Goal: Task Accomplishment & Management: Complete application form

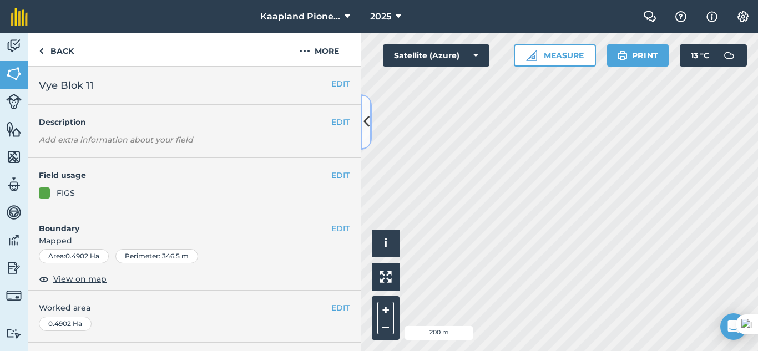
click at [365, 122] on icon at bounding box center [366, 121] width 6 height 19
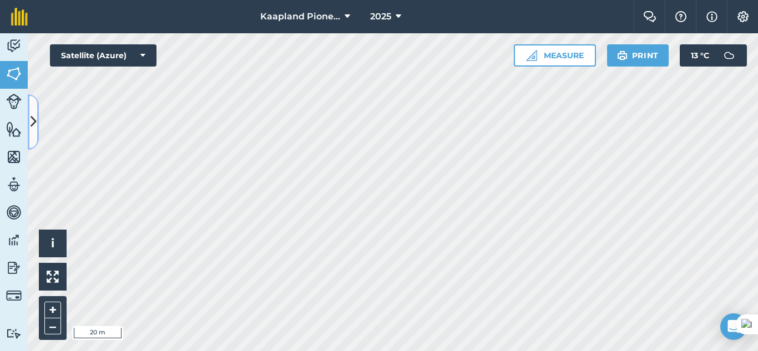
click at [29, 126] on button at bounding box center [33, 121] width 11 height 55
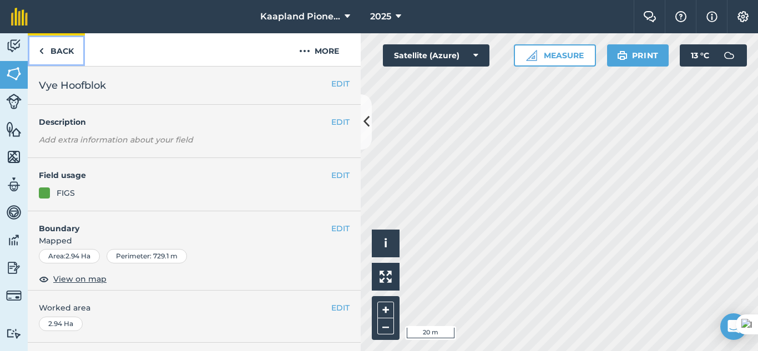
click at [52, 47] on link "Back" at bounding box center [56, 49] width 57 height 33
click at [8, 44] on img at bounding box center [14, 46] width 16 height 17
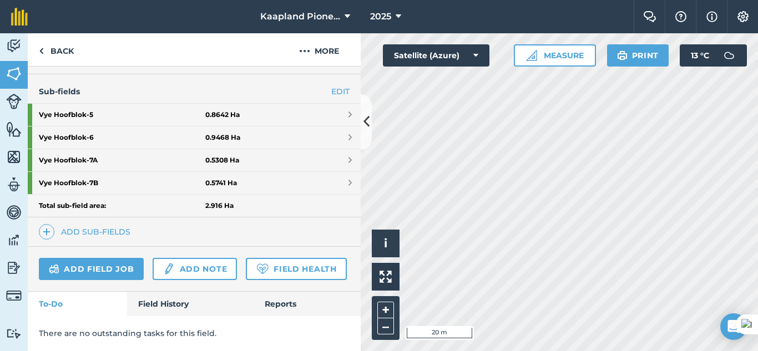
scroll to position [300, 0]
click at [168, 309] on link "Field History" at bounding box center [190, 304] width 126 height 24
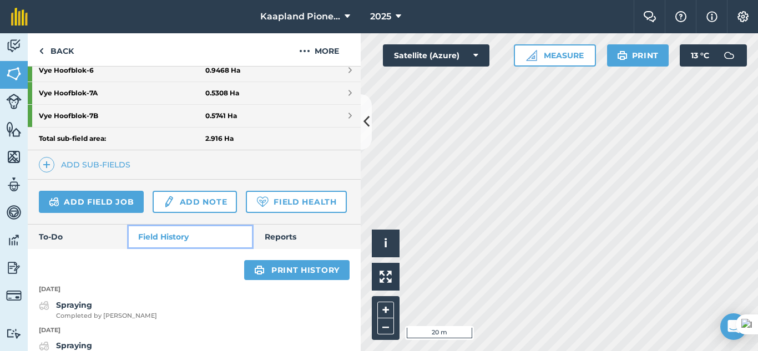
scroll to position [314, 0]
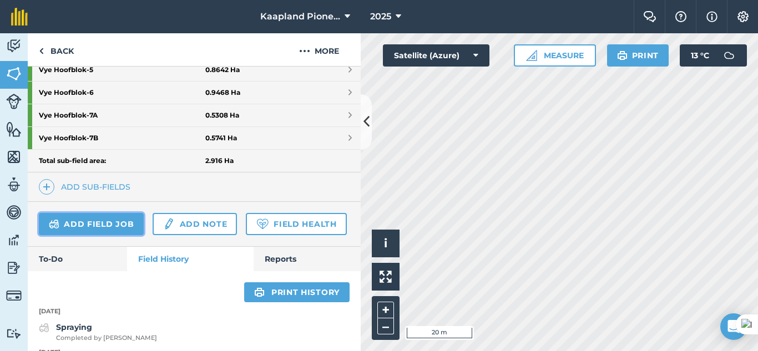
click at [90, 228] on link "Add field job" at bounding box center [91, 224] width 105 height 22
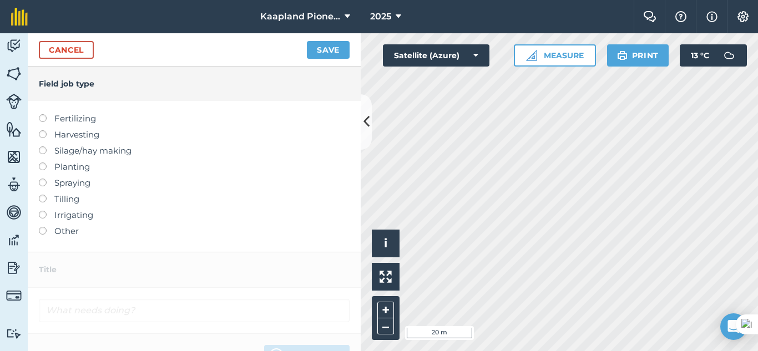
click at [41, 179] on label at bounding box center [47, 179] width 16 height 0
type input "Spraying"
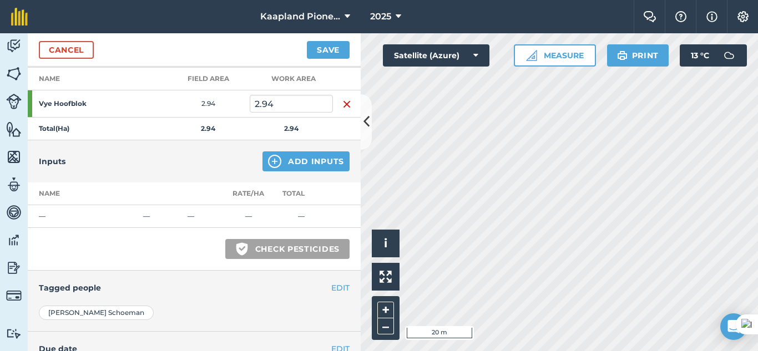
scroll to position [185, 0]
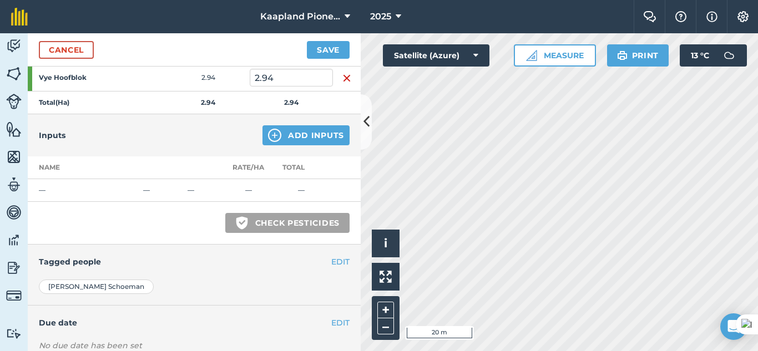
click at [67, 190] on td "—" at bounding box center [83, 190] width 111 height 23
click at [58, 44] on link "Cancel" at bounding box center [66, 50] width 55 height 18
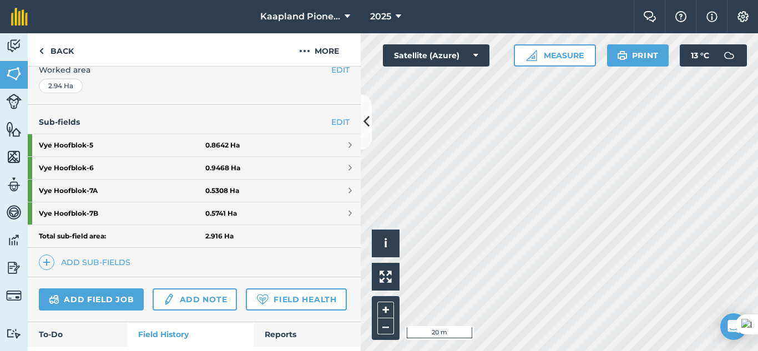
scroll to position [277, 0]
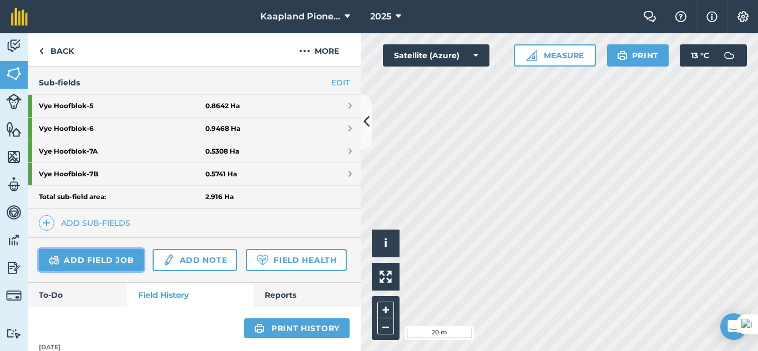
click at [109, 261] on link "Add field job" at bounding box center [91, 260] width 105 height 22
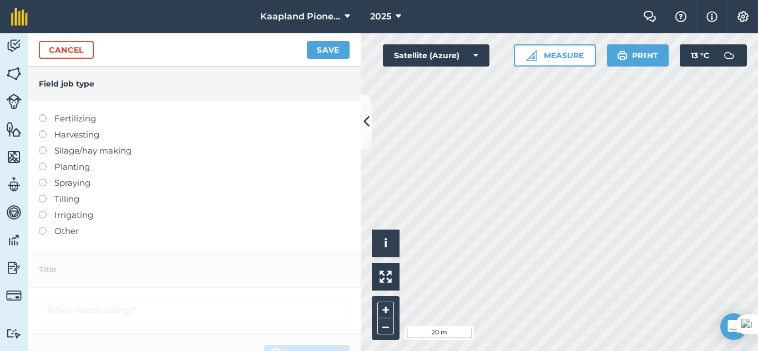
click at [45, 211] on label at bounding box center [47, 211] width 16 height 0
type input "Irrigating"
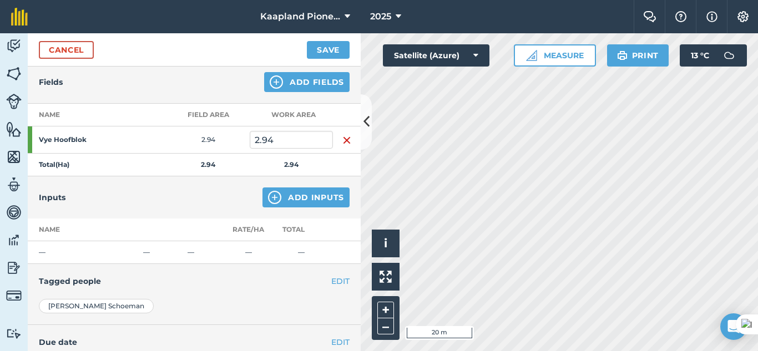
scroll to position [28, 0]
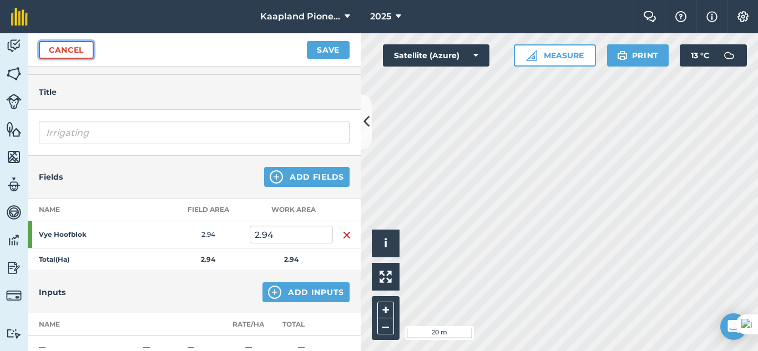
click at [51, 46] on link "Cancel" at bounding box center [66, 50] width 55 height 18
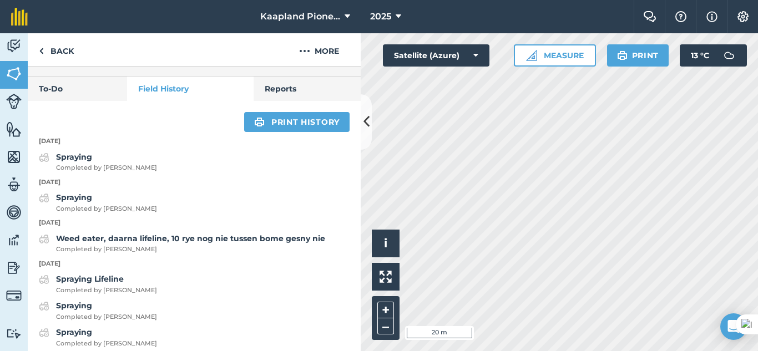
scroll to position [462, 0]
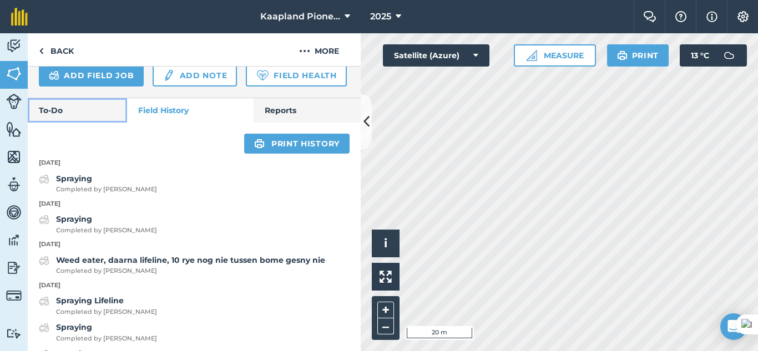
click at [66, 123] on link "To-Do" at bounding box center [77, 110] width 99 height 24
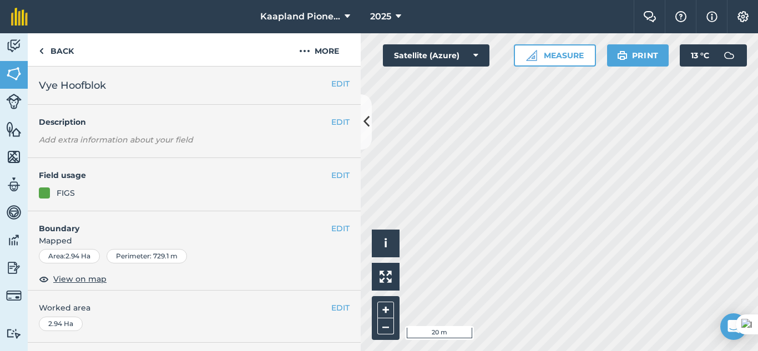
scroll to position [93, 0]
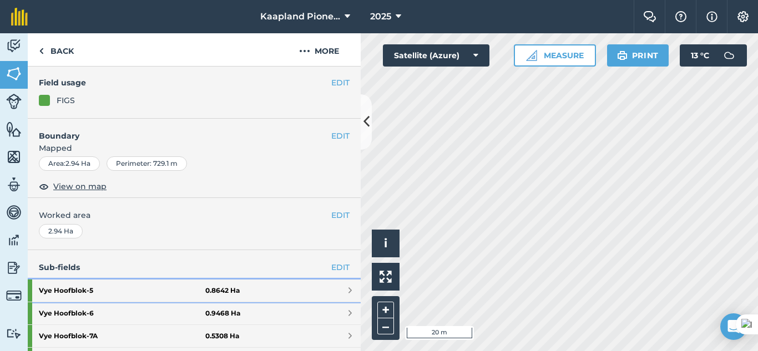
click at [133, 295] on strong "Vye Hoofblok - 5" at bounding box center [122, 291] width 166 height 22
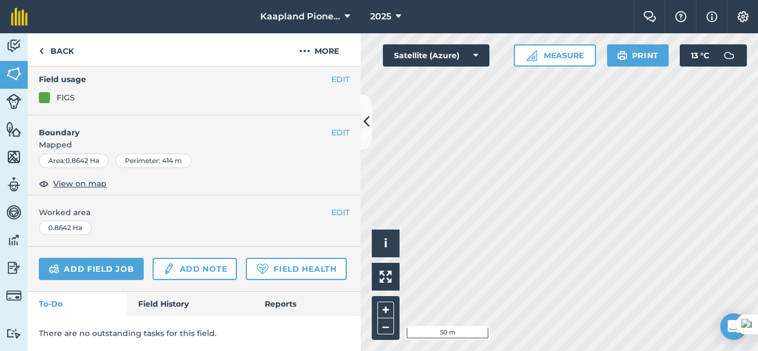
scroll to position [150, 0]
click at [102, 258] on link "Add field job" at bounding box center [91, 269] width 105 height 22
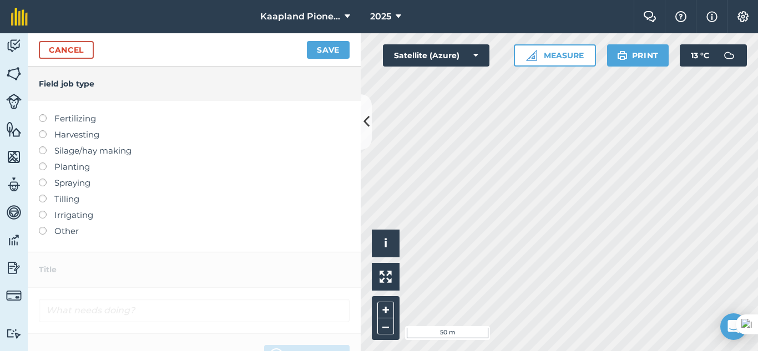
click at [44, 227] on label at bounding box center [47, 227] width 16 height 0
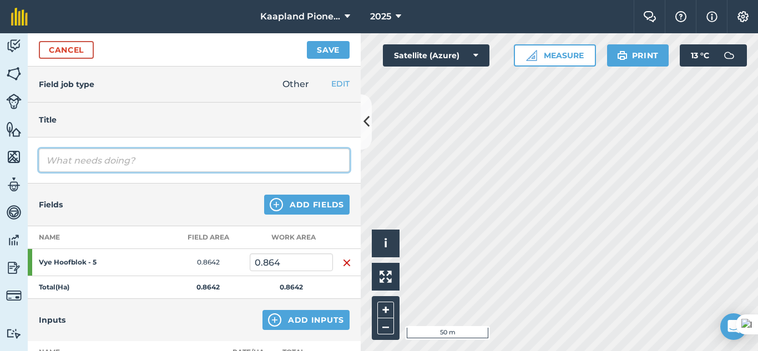
click at [114, 165] on input "text" at bounding box center [194, 160] width 311 height 23
type input "Ontwurming"
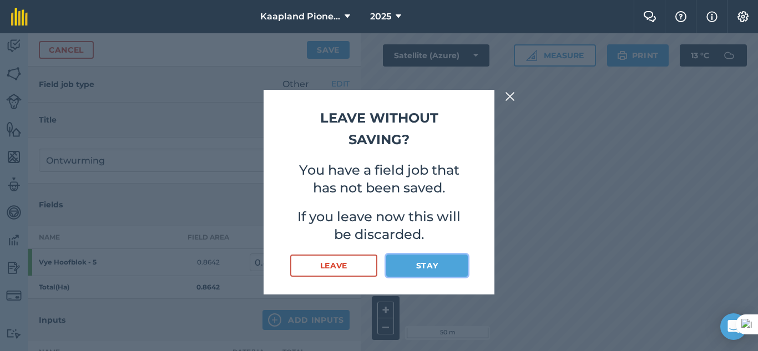
click at [408, 268] on button "Stay" at bounding box center [427, 266] width 82 height 22
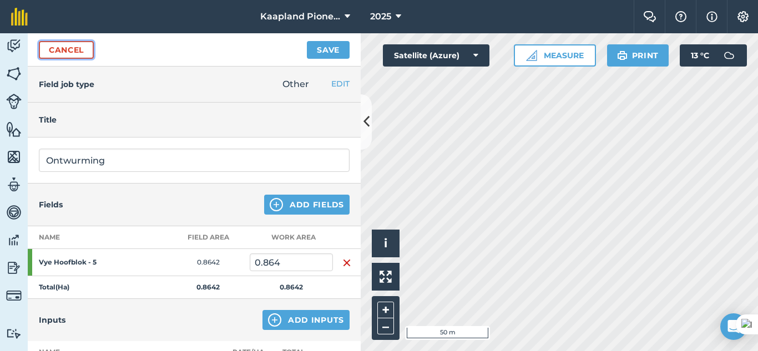
click at [65, 51] on link "Cancel" at bounding box center [66, 50] width 55 height 18
click at [78, 55] on link "Cancel" at bounding box center [66, 50] width 55 height 18
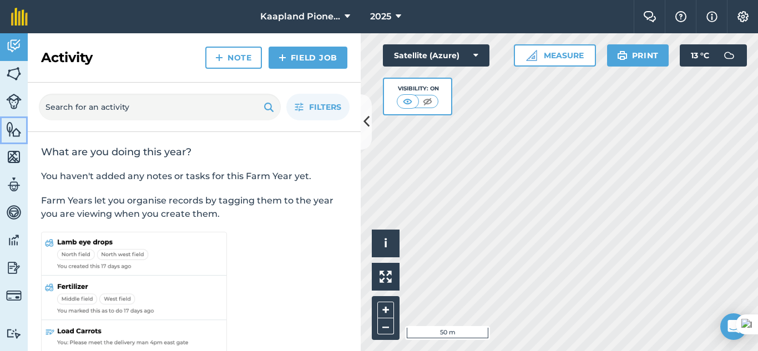
click at [12, 133] on img at bounding box center [14, 129] width 16 height 17
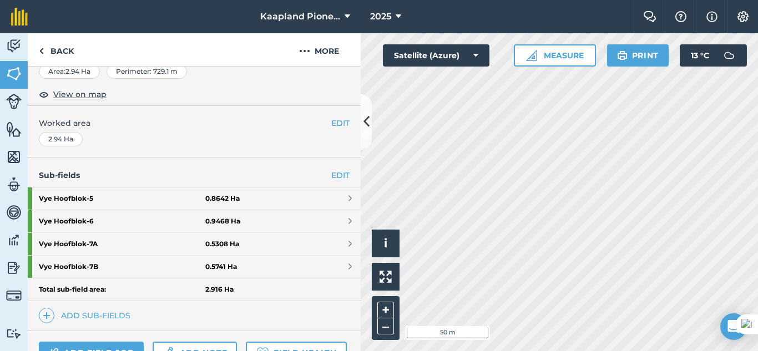
scroll to position [300, 0]
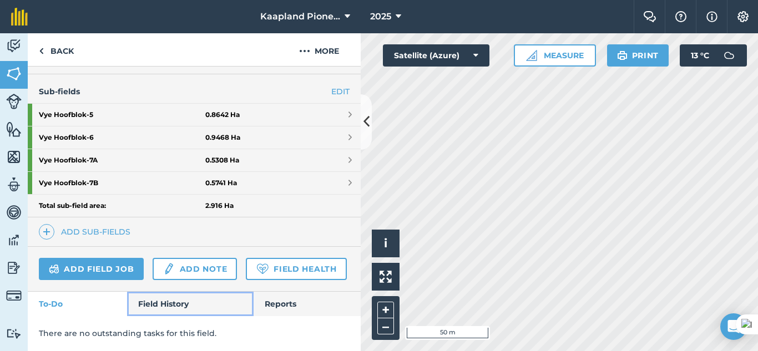
click at [183, 305] on link "Field History" at bounding box center [190, 304] width 126 height 24
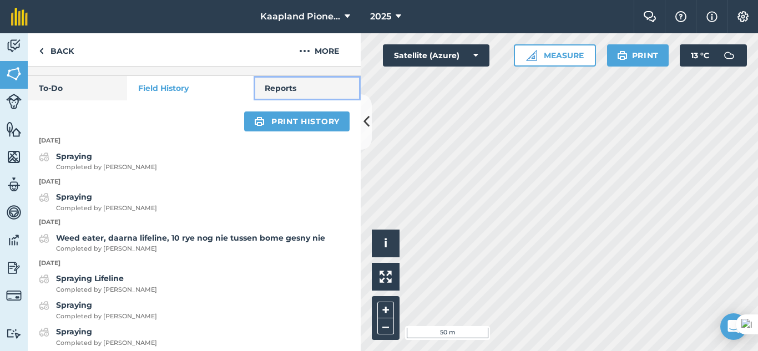
click at [285, 100] on link "Reports" at bounding box center [307, 88] width 107 height 24
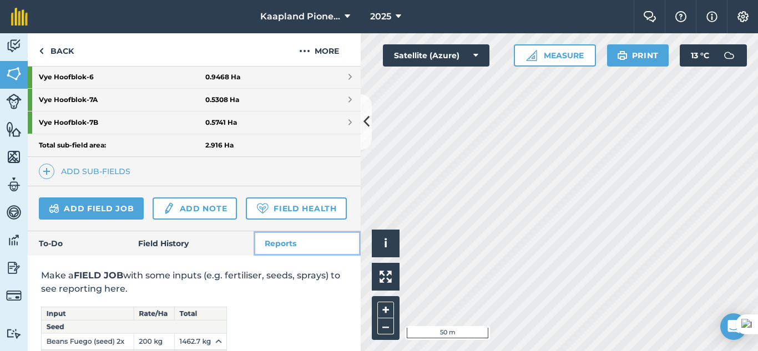
scroll to position [459, 0]
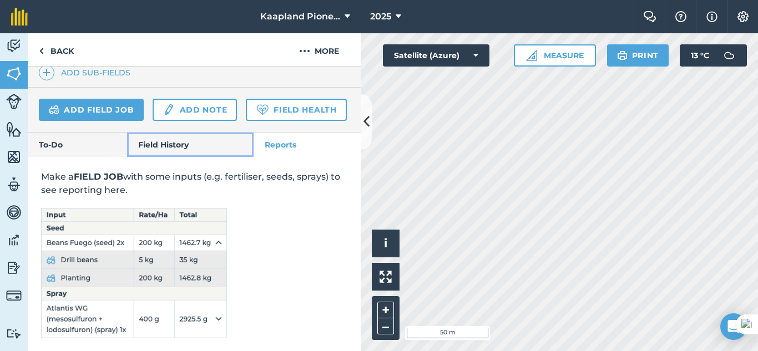
click at [181, 147] on link "Field History" at bounding box center [190, 145] width 126 height 24
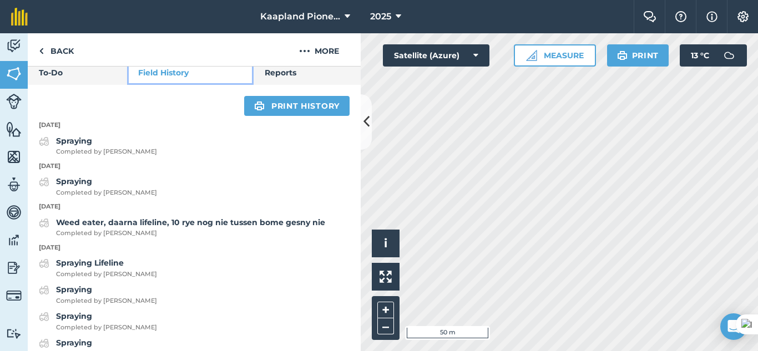
scroll to position [591, 0]
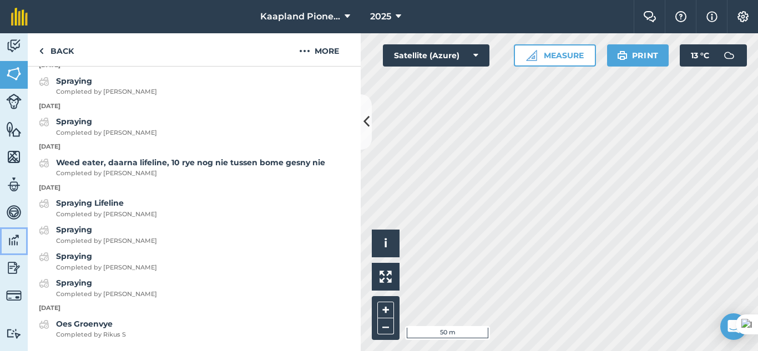
click at [22, 236] on link "Data" at bounding box center [14, 242] width 28 height 28
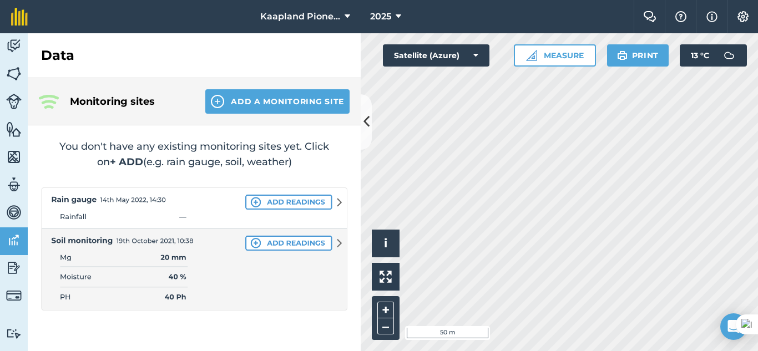
click at [576, 0] on html "Kaapland Pioneer 2025 Farm Chat Help Info Settings Kaapland Pioneer - 2025 Repr…" at bounding box center [379, 175] width 758 height 351
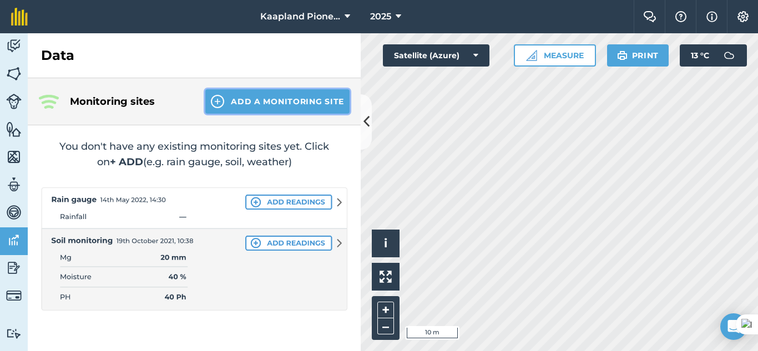
click at [264, 101] on button "Add a Monitoring Site" at bounding box center [277, 101] width 144 height 24
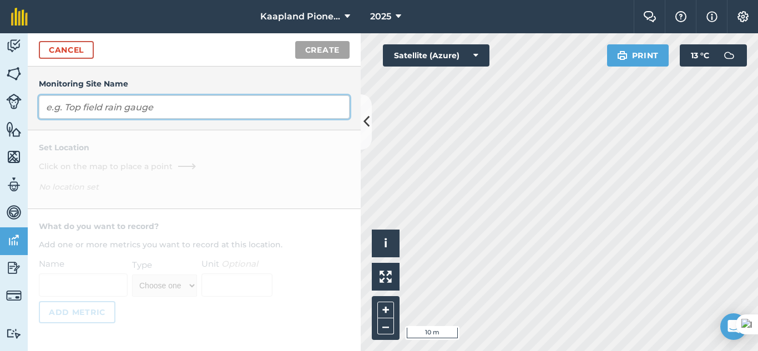
click at [264, 110] on input "text" at bounding box center [194, 106] width 311 height 23
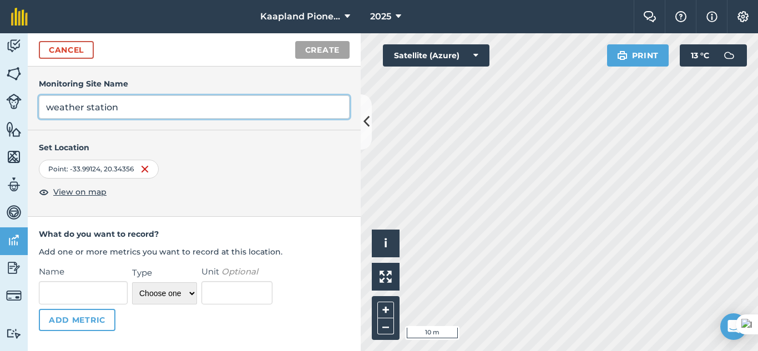
click at [54, 104] on input "weather station" at bounding box center [194, 106] width 311 height 23
type input "Weather station"
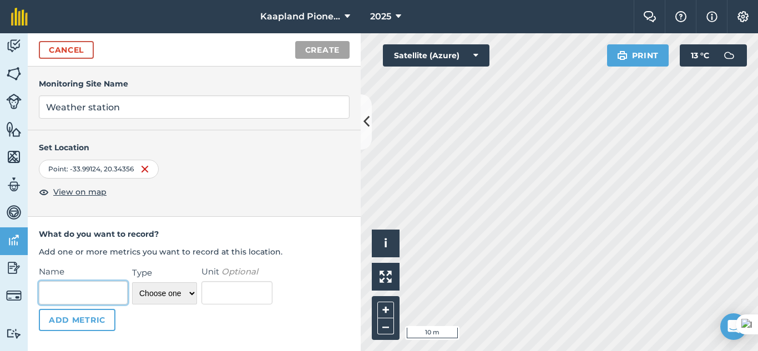
click at [91, 291] on input "Name" at bounding box center [83, 292] width 89 height 23
type input "Reen meter"
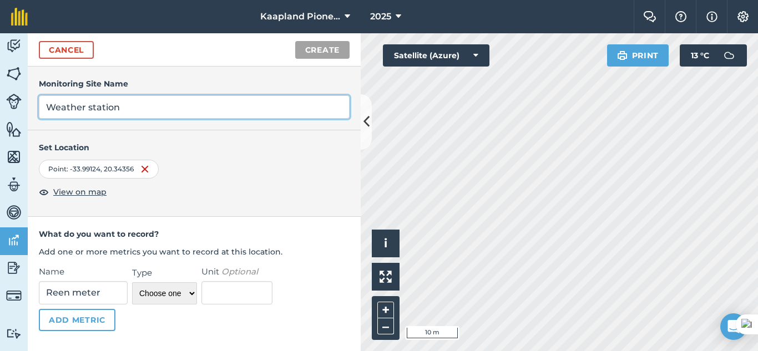
click at [186, 100] on input "Weather station" at bounding box center [194, 106] width 311 height 23
type input "[PERSON_NAME]"
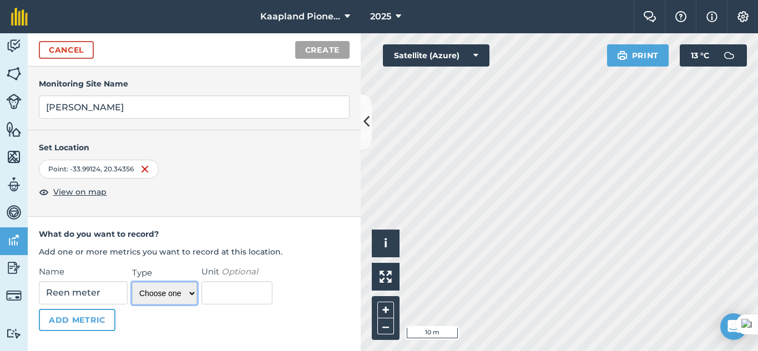
click at [188, 300] on select "Choose one Temperature Percentage Number Text" at bounding box center [164, 293] width 65 height 22
select select "number"
click at [132, 282] on select "Choose one Temperature Percentage Number Text" at bounding box center [164, 293] width 65 height 22
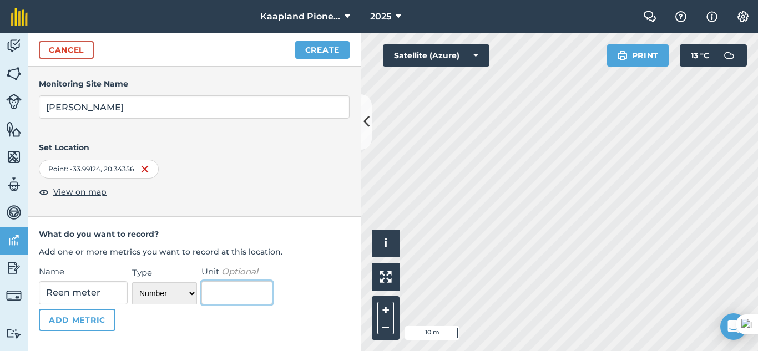
click at [226, 286] on input "Unit Optional" at bounding box center [236, 292] width 71 height 23
type input "mm"
click at [315, 48] on button "Create" at bounding box center [322, 50] width 54 height 18
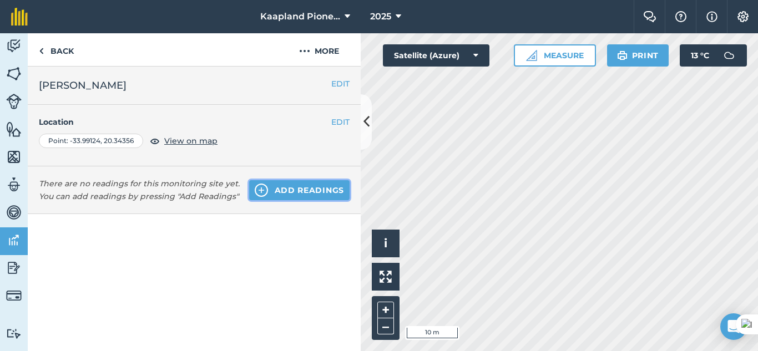
click at [281, 194] on button "Add readings" at bounding box center [299, 190] width 100 height 20
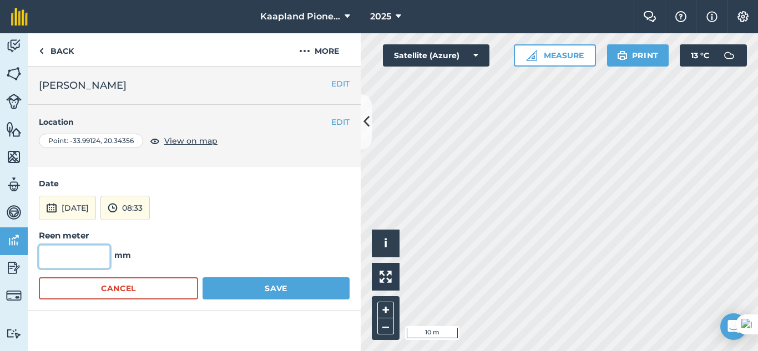
click at [66, 257] on input "text" at bounding box center [74, 256] width 71 height 23
type input "1"
click at [150, 209] on button "08:33" at bounding box center [124, 208] width 49 height 24
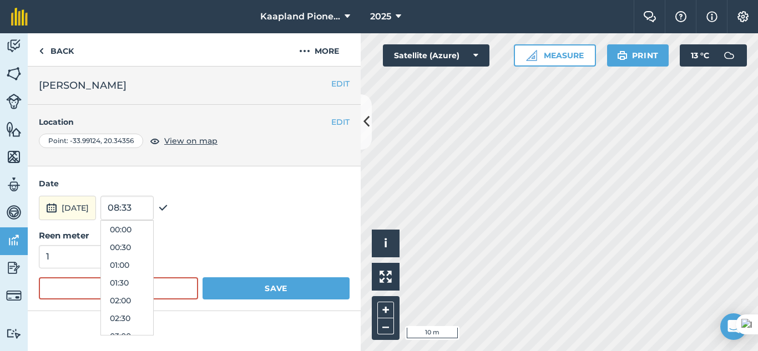
scroll to position [266, 0]
click at [148, 251] on button "08:00" at bounding box center [127, 248] width 52 height 18
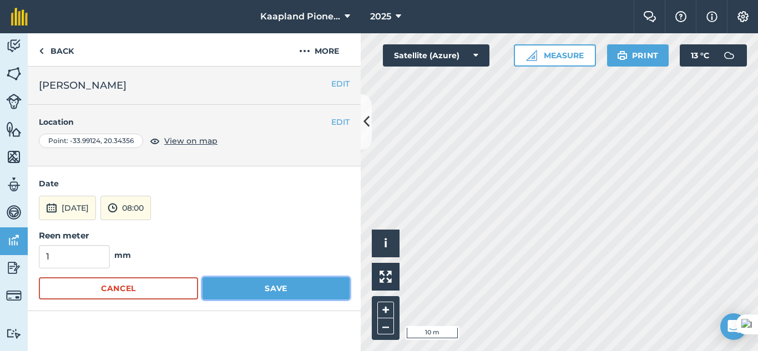
click at [250, 292] on button "Save" at bounding box center [276, 288] width 147 height 22
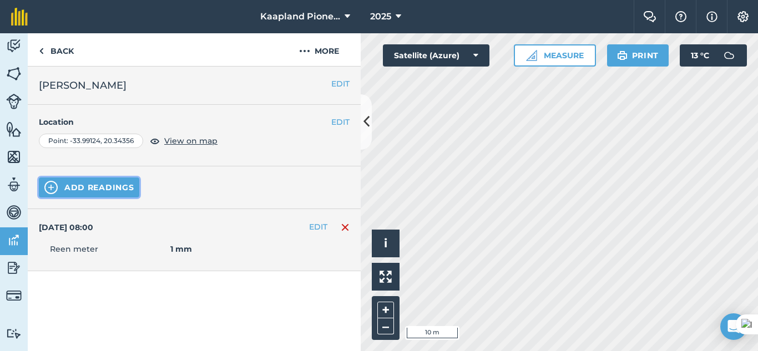
click at [123, 197] on button "Add readings" at bounding box center [89, 188] width 100 height 20
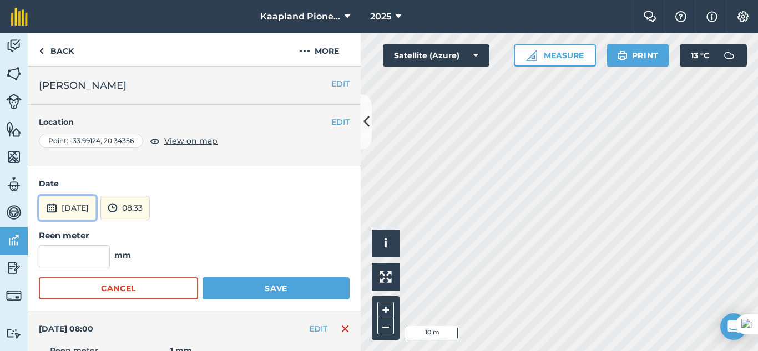
click at [96, 216] on button "[DATE]" at bounding box center [67, 208] width 57 height 24
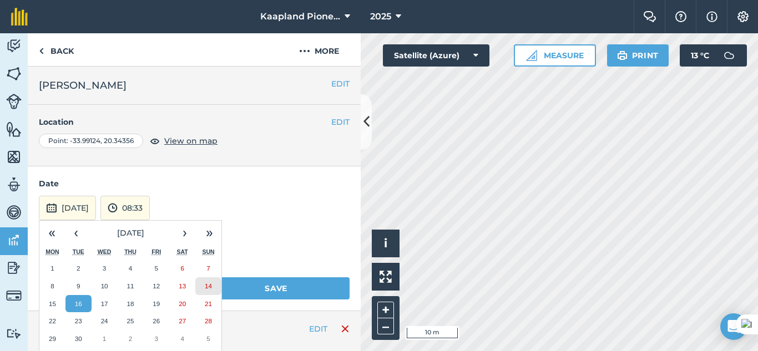
click at [213, 292] on button "14" at bounding box center [208, 286] width 26 height 18
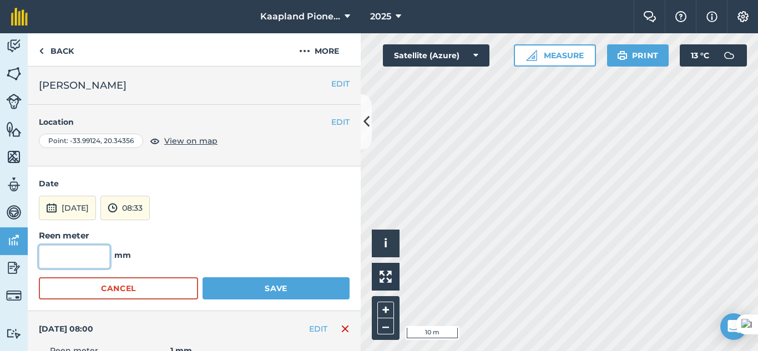
click at [108, 257] on input "text" at bounding box center [74, 256] width 71 height 23
type input "1.5"
click at [95, 205] on button "[DATE]" at bounding box center [67, 208] width 57 height 24
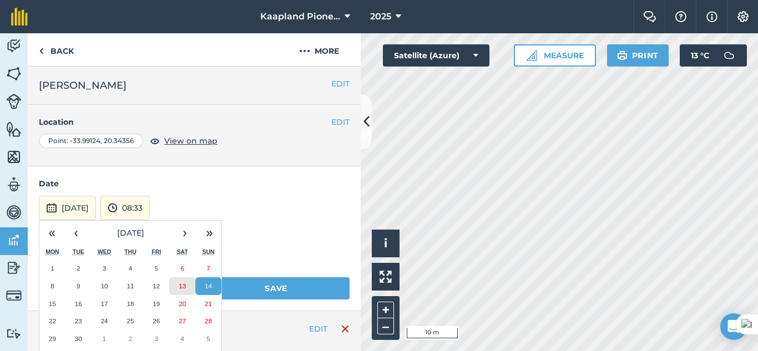
click at [182, 290] on button "13" at bounding box center [182, 286] width 26 height 18
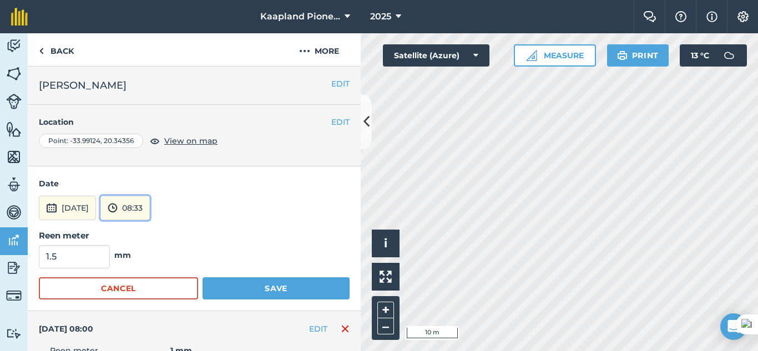
click at [150, 207] on button "08:33" at bounding box center [124, 208] width 49 height 24
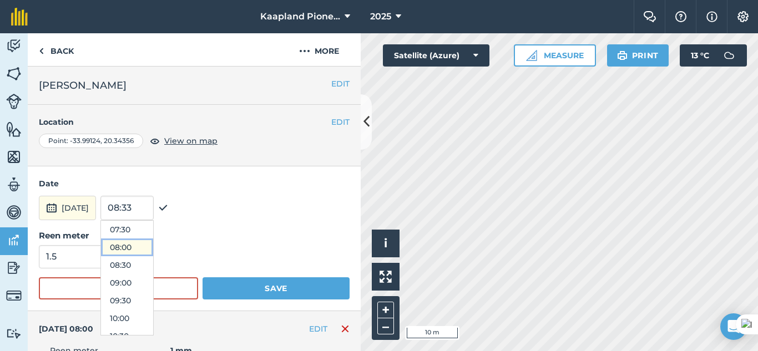
click at [150, 250] on button "08:00" at bounding box center [127, 248] width 52 height 18
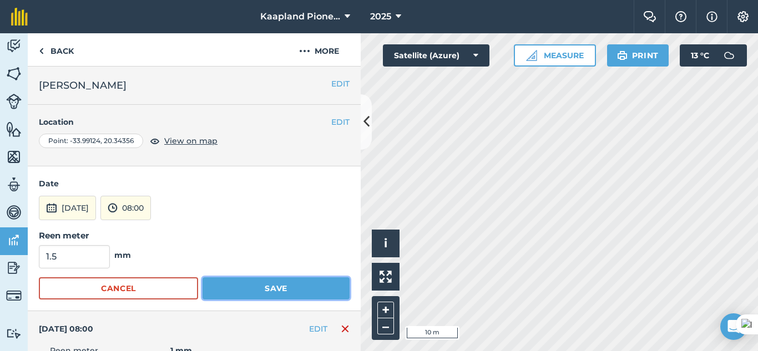
click at [286, 292] on button "Save" at bounding box center [276, 288] width 147 height 22
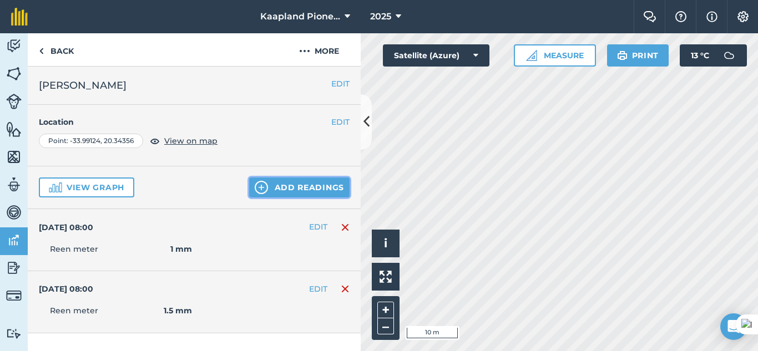
click at [302, 193] on button "Add readings" at bounding box center [299, 188] width 100 height 20
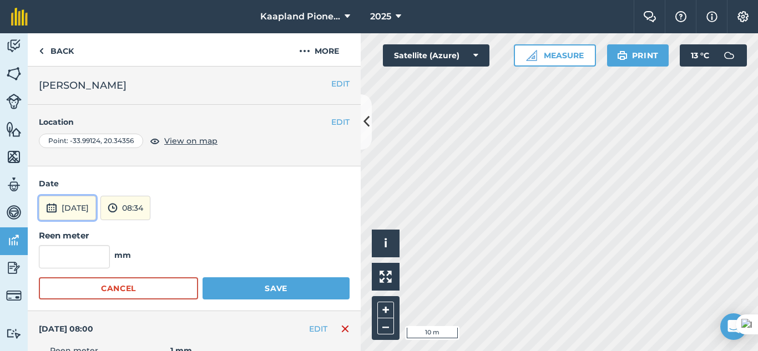
click at [69, 207] on button "[DATE]" at bounding box center [67, 208] width 57 height 24
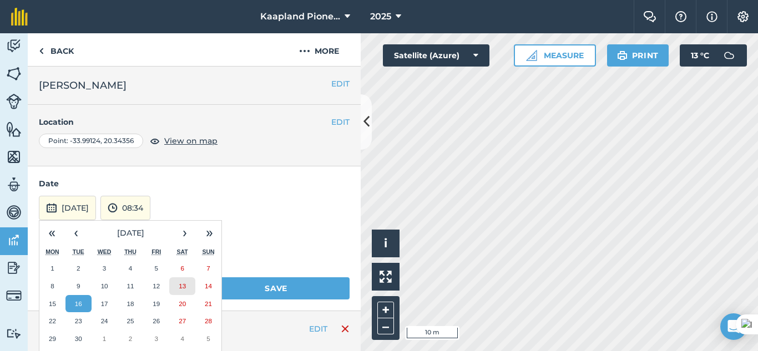
click at [184, 283] on abbr "13" at bounding box center [182, 285] width 7 height 7
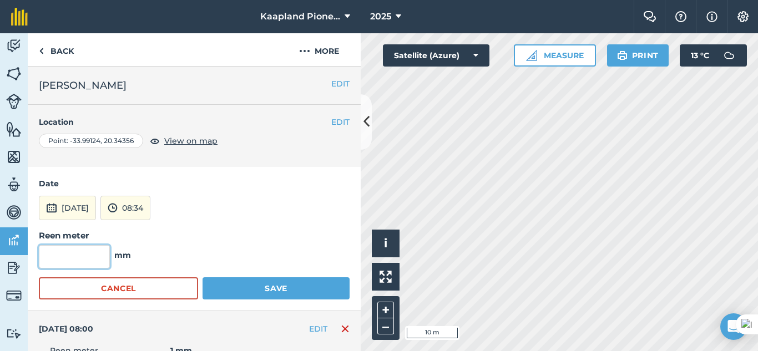
click at [64, 254] on input "text" at bounding box center [74, 256] width 71 height 23
type input "2.5"
click at [146, 203] on button "08:34" at bounding box center [125, 208] width 50 height 24
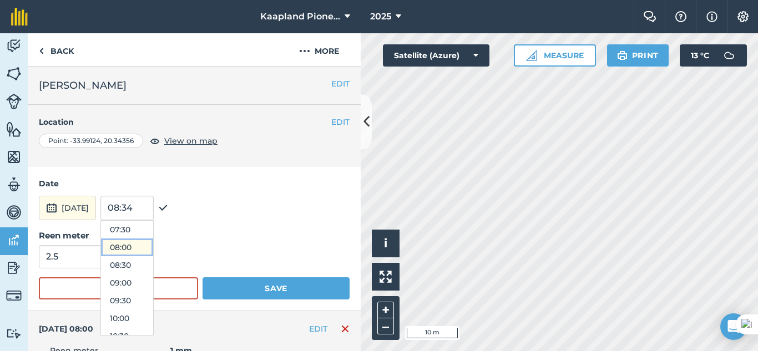
click at [153, 248] on button "08:00" at bounding box center [127, 248] width 52 height 18
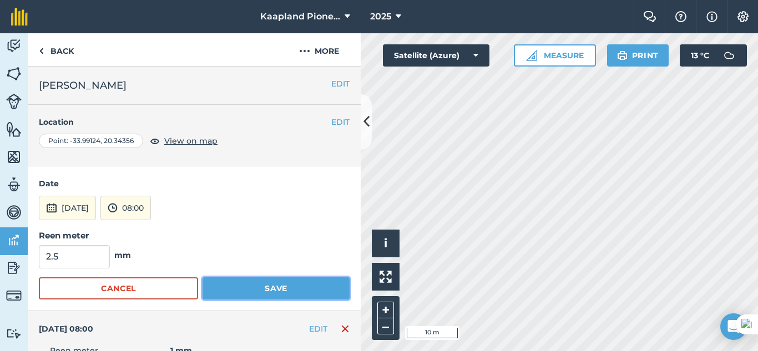
click at [289, 295] on button "Save" at bounding box center [276, 288] width 147 height 22
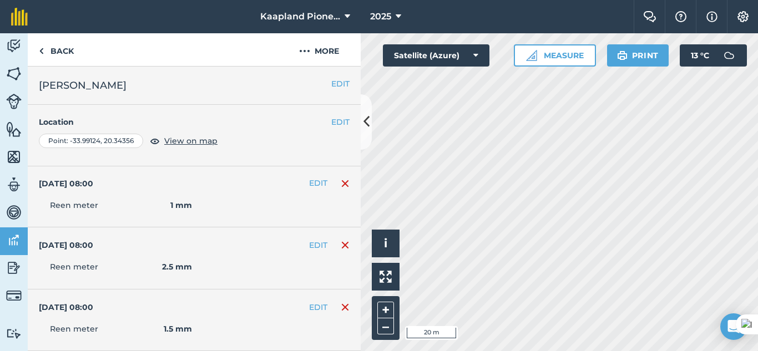
scroll to position [0, 0]
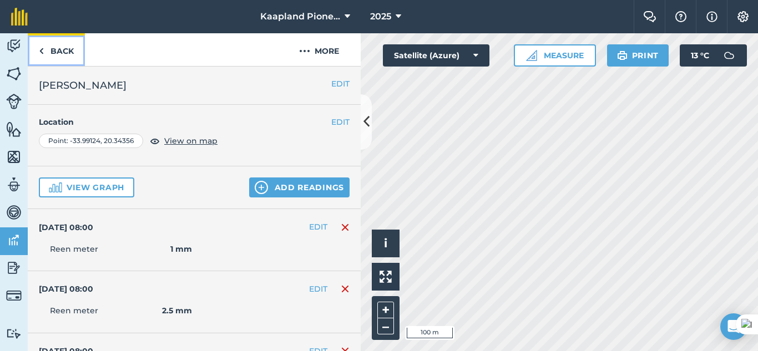
click at [63, 50] on link "Back" at bounding box center [56, 49] width 57 height 33
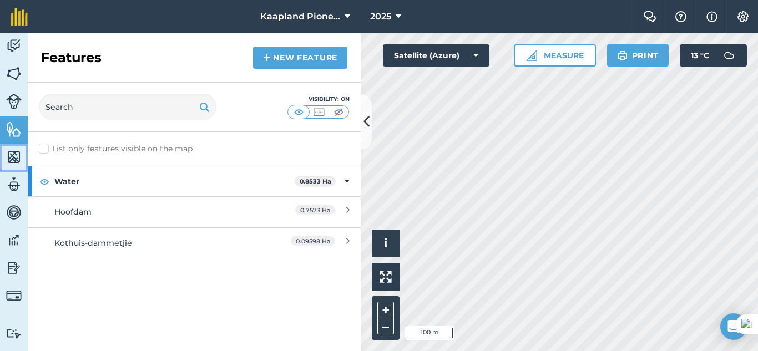
click at [11, 159] on img at bounding box center [14, 157] width 16 height 17
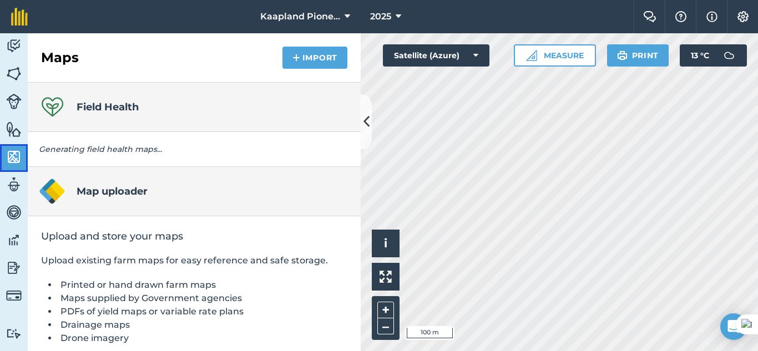
scroll to position [41, 0]
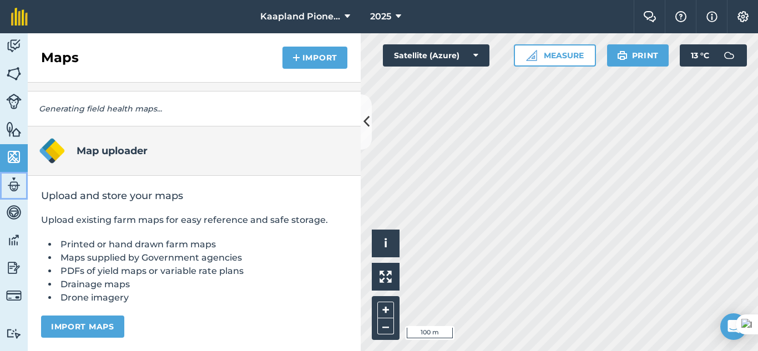
click at [12, 198] on link "Team" at bounding box center [14, 186] width 28 height 28
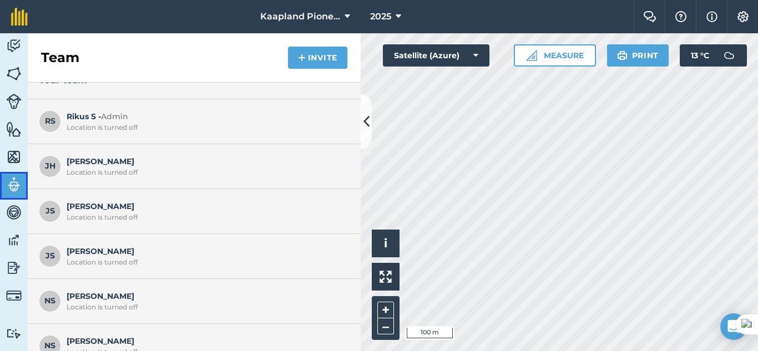
scroll to position [38, 0]
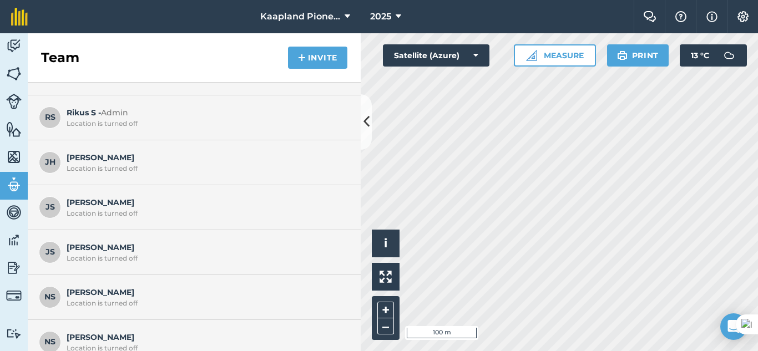
scroll to position [38, 0]
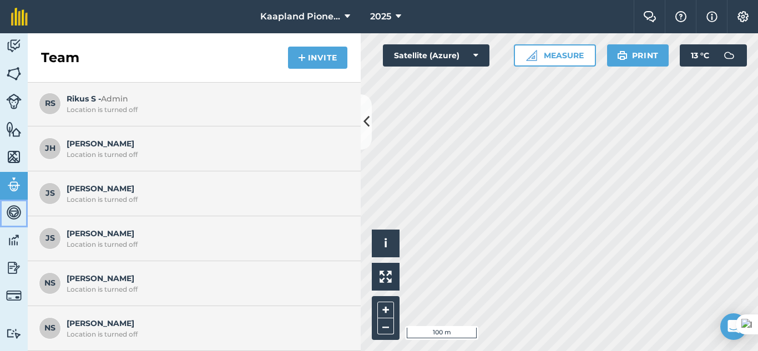
click at [13, 210] on img at bounding box center [14, 212] width 16 height 17
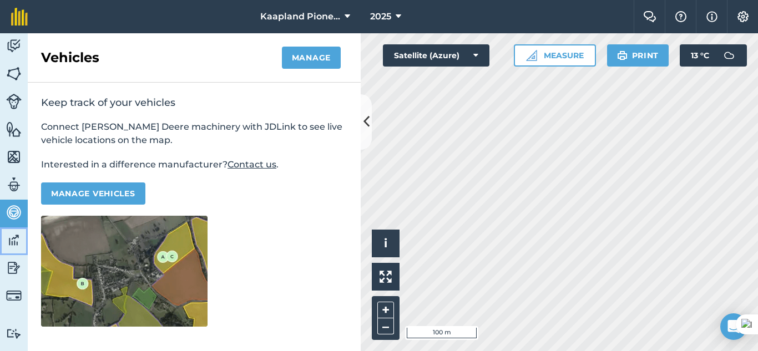
click at [15, 241] on img at bounding box center [14, 240] width 16 height 17
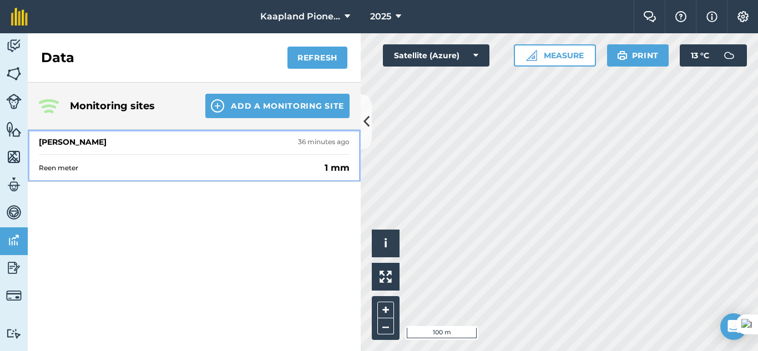
click at [85, 171] on span "Reen meter" at bounding box center [179, 168] width 281 height 9
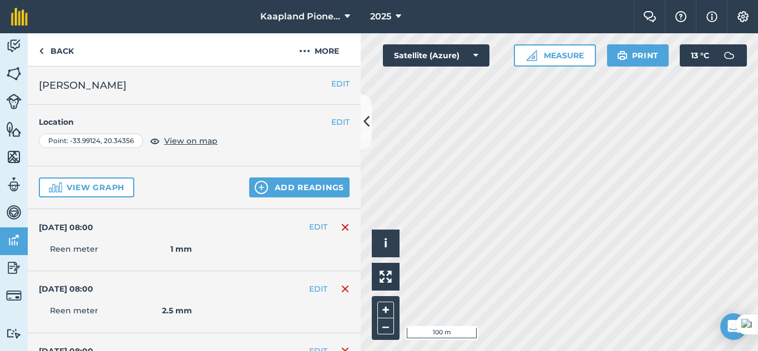
click at [330, 86] on h2 "[PERSON_NAME]" at bounding box center [194, 86] width 311 height 16
click at [334, 85] on button "EDIT" at bounding box center [340, 84] width 18 height 12
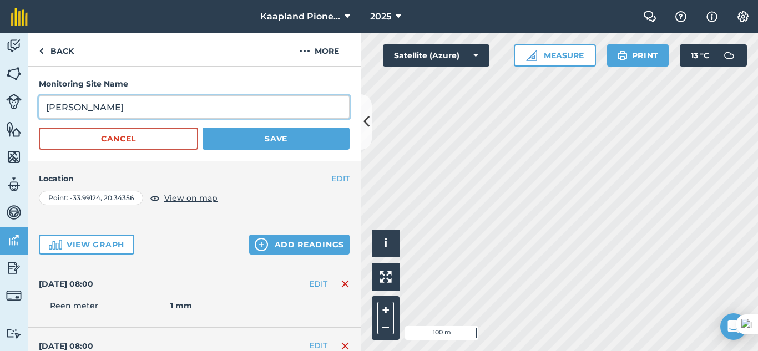
click at [67, 108] on input "[PERSON_NAME]" at bounding box center [194, 106] width 311 height 23
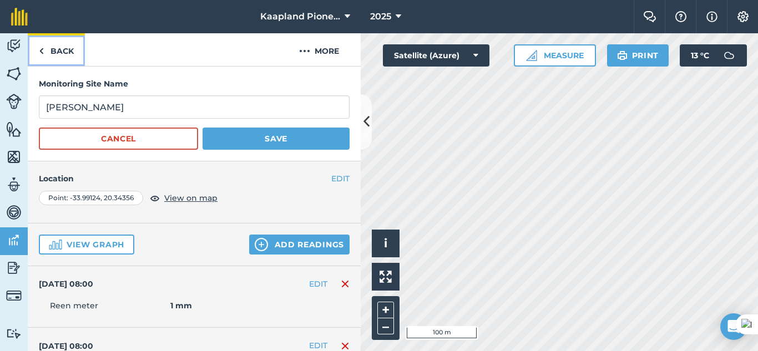
click at [47, 47] on link "Back" at bounding box center [56, 49] width 57 height 33
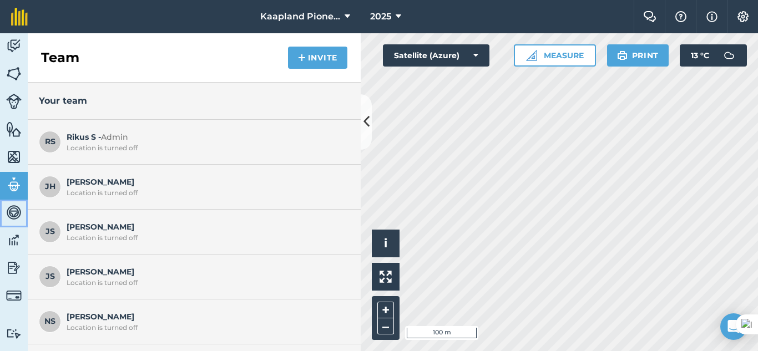
click at [13, 219] on img at bounding box center [14, 212] width 16 height 17
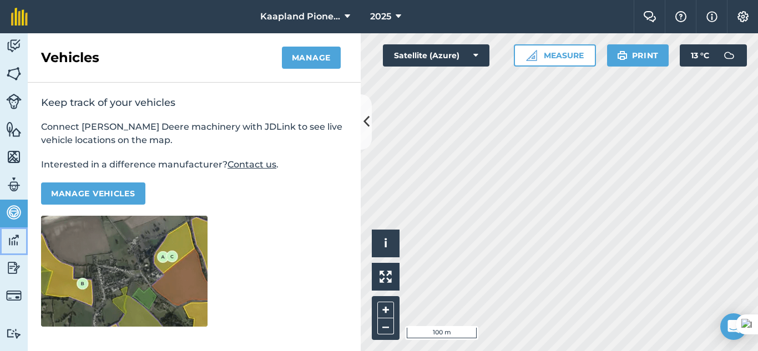
click at [9, 255] on link "Data" at bounding box center [14, 242] width 28 height 28
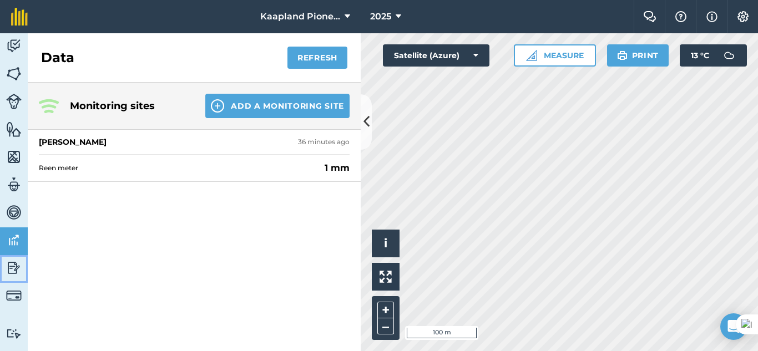
click at [12, 258] on link "Reporting" at bounding box center [14, 269] width 28 height 28
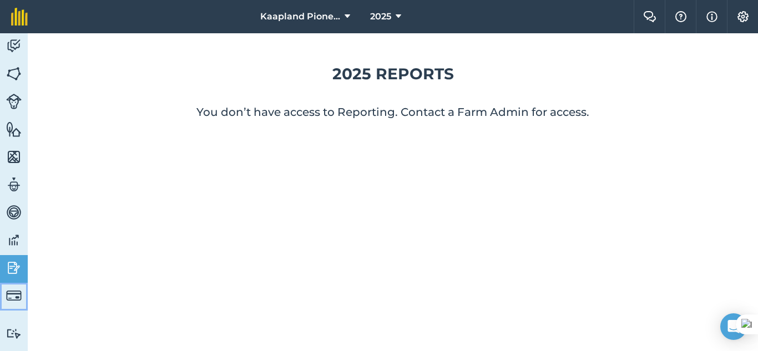
click at [12, 298] on img at bounding box center [14, 296] width 16 height 16
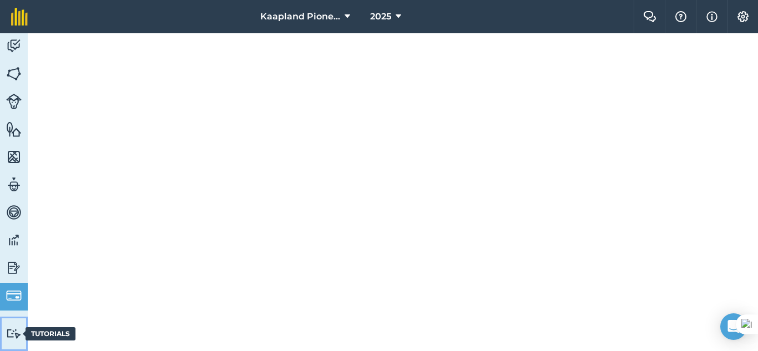
click at [14, 327] on link "Tutorials Tutorials" at bounding box center [14, 334] width 28 height 34
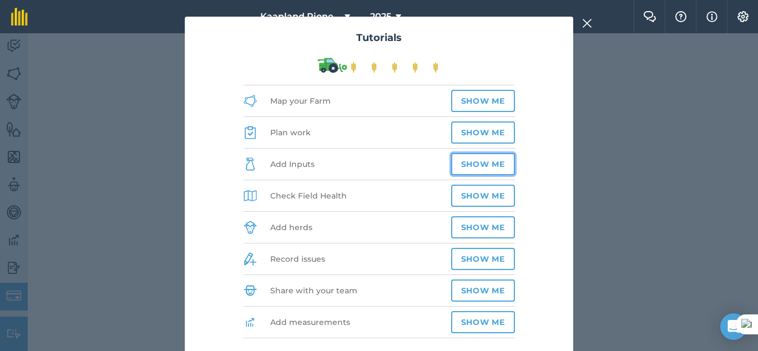
click at [476, 168] on button "Show me" at bounding box center [483, 164] width 64 height 22
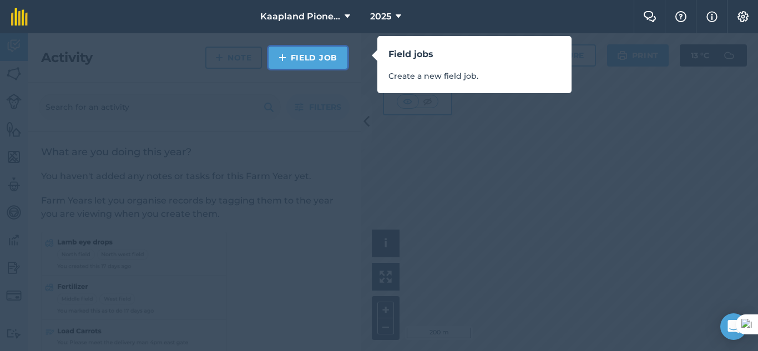
click at [291, 56] on link "Field Job" at bounding box center [308, 58] width 79 height 22
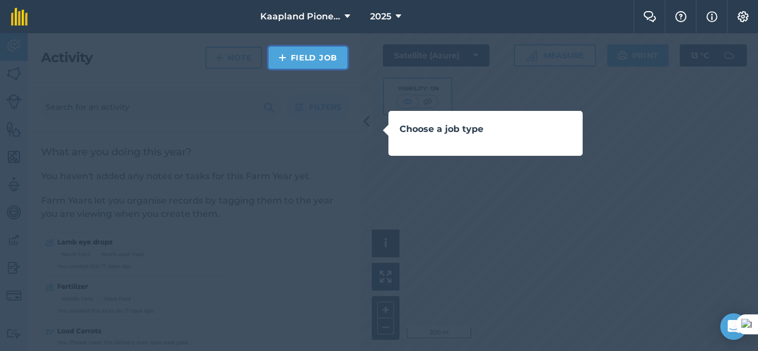
click at [316, 57] on link "Field Job" at bounding box center [308, 58] width 79 height 22
click at [289, 65] on link "Field Job" at bounding box center [308, 58] width 79 height 22
click at [395, 148] on div "Choose a job type" at bounding box center [485, 133] width 194 height 45
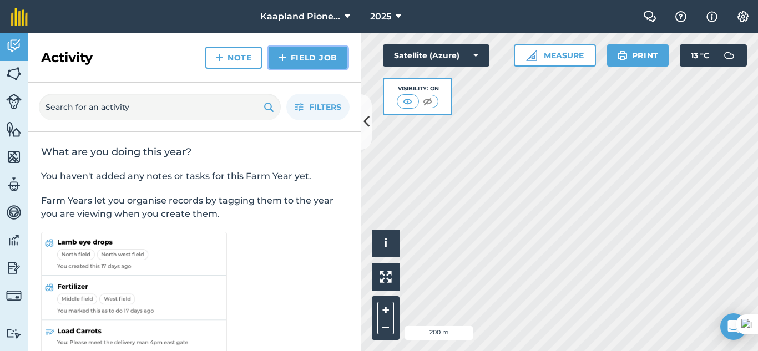
click at [308, 61] on link "Field Job" at bounding box center [308, 58] width 79 height 22
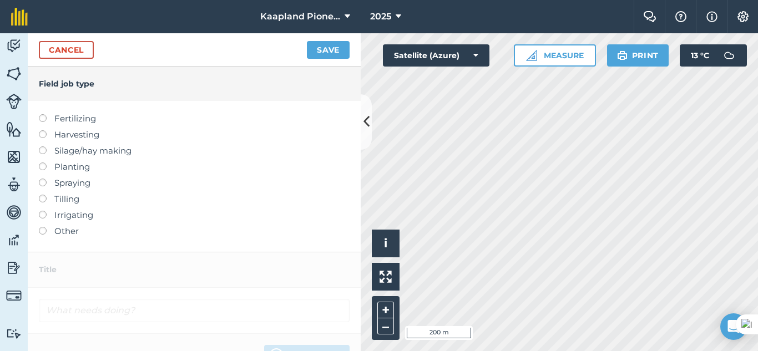
click at [44, 179] on label at bounding box center [47, 179] width 16 height 0
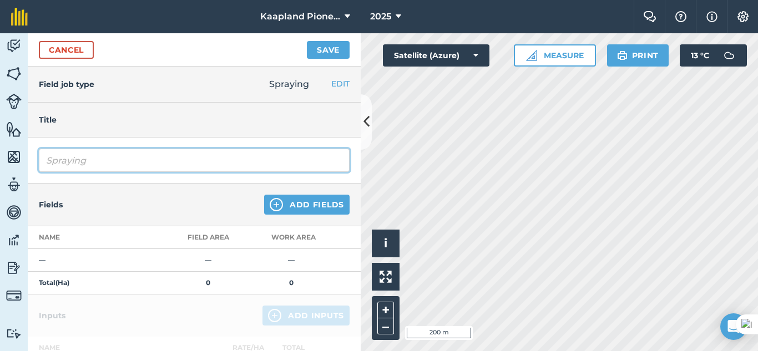
click at [242, 158] on input "Spraying" at bounding box center [194, 160] width 311 height 23
type input "Spraying ([PERSON_NAME] Gif)"
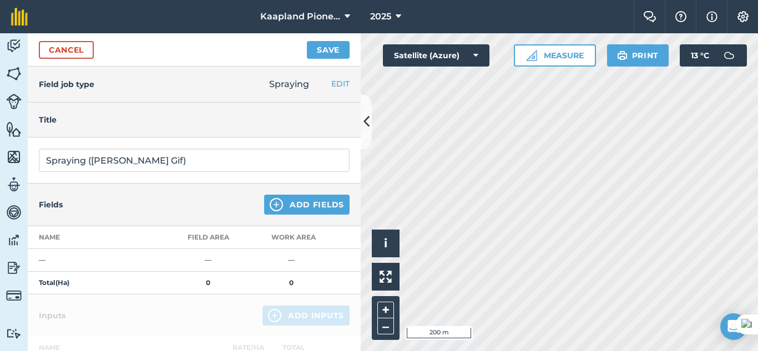
click at [49, 265] on td "—" at bounding box center [97, 260] width 139 height 23
click at [326, 209] on button "Add Fields" at bounding box center [306, 205] width 85 height 20
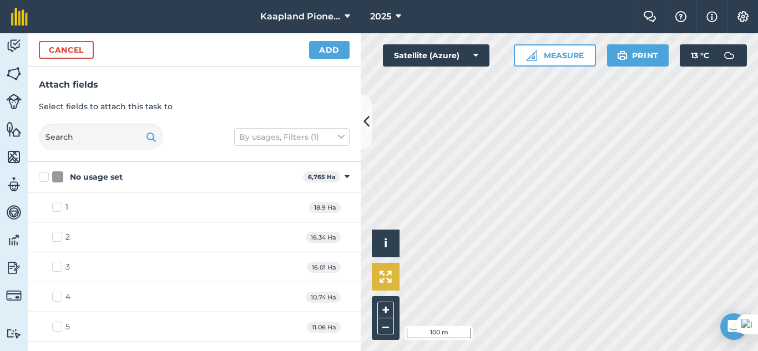
checkbox input "true"
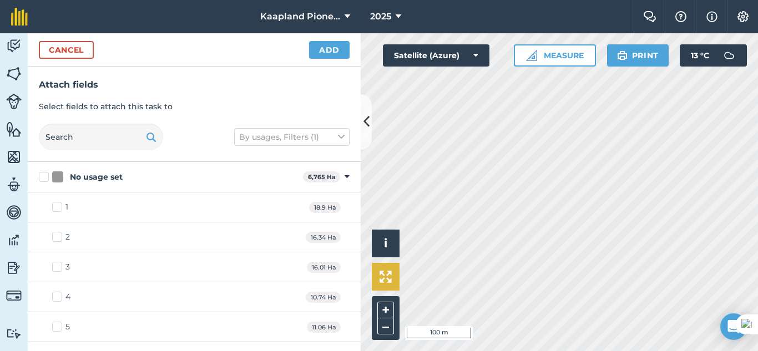
checkbox input "true"
click at [337, 52] on button "Add" at bounding box center [329, 50] width 41 height 18
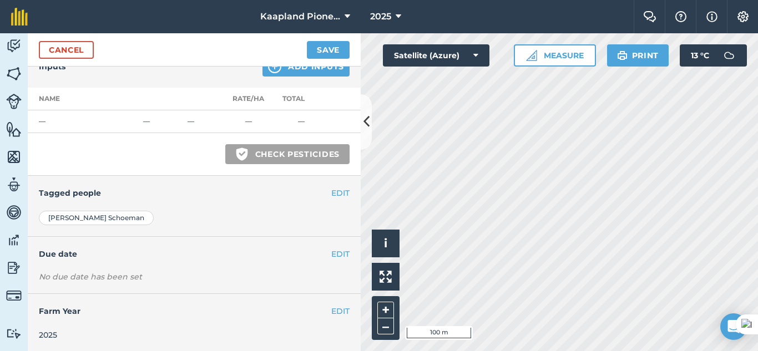
scroll to position [446, 0]
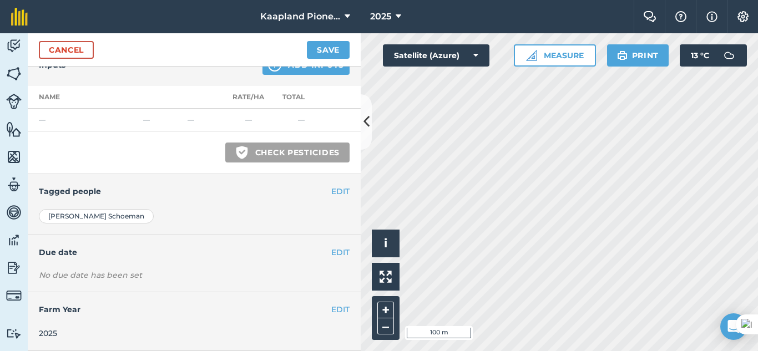
click at [66, 118] on td "—" at bounding box center [83, 120] width 111 height 23
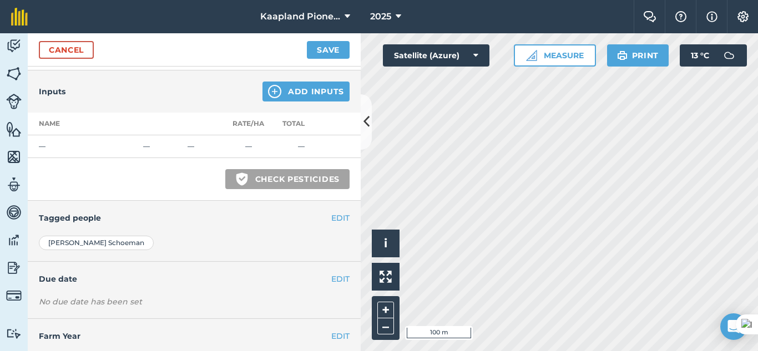
scroll to position [353, 0]
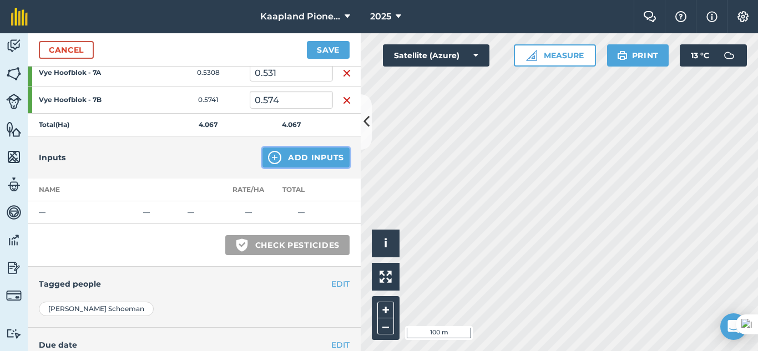
click at [305, 155] on button "Add Inputs" at bounding box center [305, 158] width 87 height 20
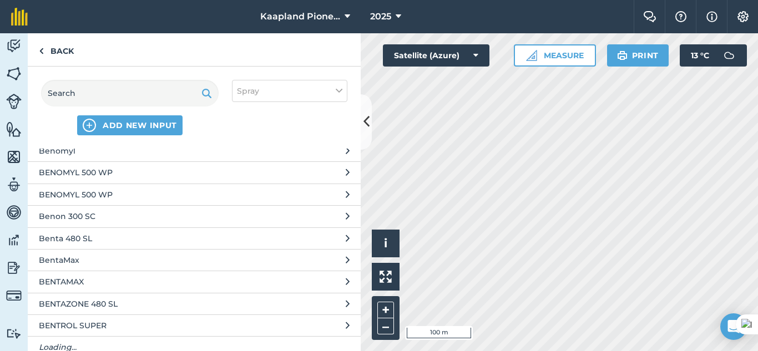
scroll to position [10909, 0]
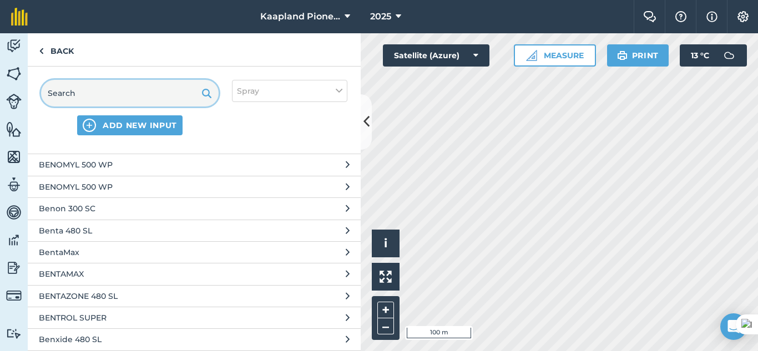
click at [167, 92] on input "text" at bounding box center [130, 93] width 178 height 27
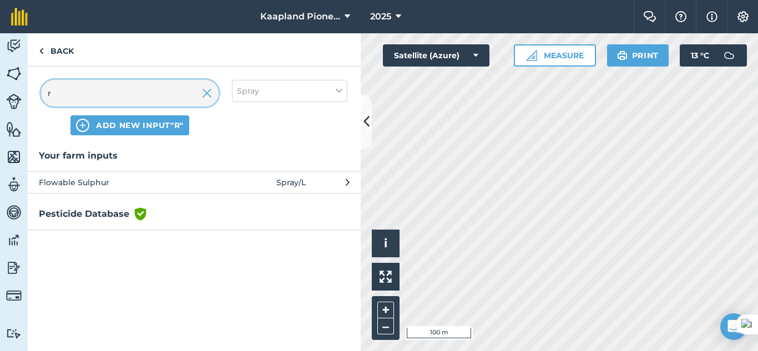
scroll to position [0, 0]
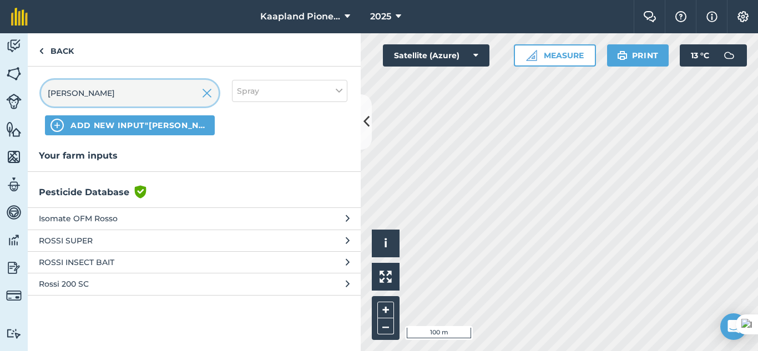
type input "[PERSON_NAME]"
click at [180, 236] on span "ROSSI SUPER" at bounding box center [129, 241] width 181 height 12
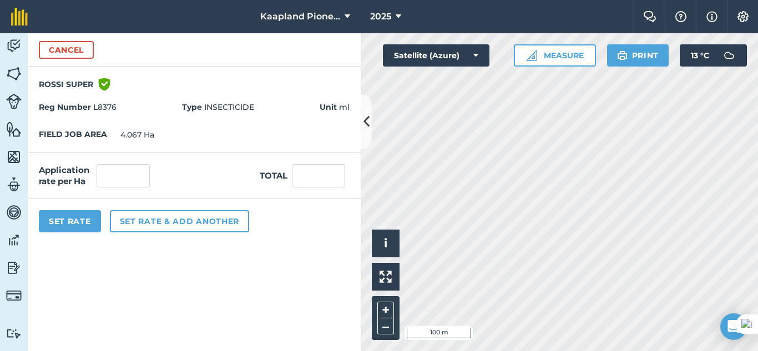
click at [65, 173] on label "Application rate per Ha" at bounding box center [65, 176] width 53 height 22
click at [49, 50] on button "Cancel" at bounding box center [66, 50] width 55 height 18
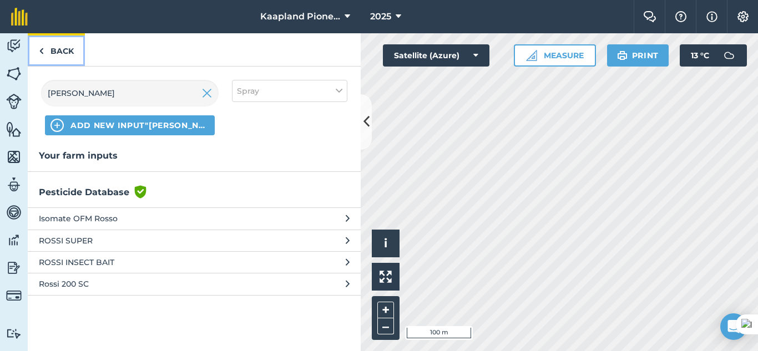
click at [46, 59] on link "Back" at bounding box center [56, 49] width 57 height 33
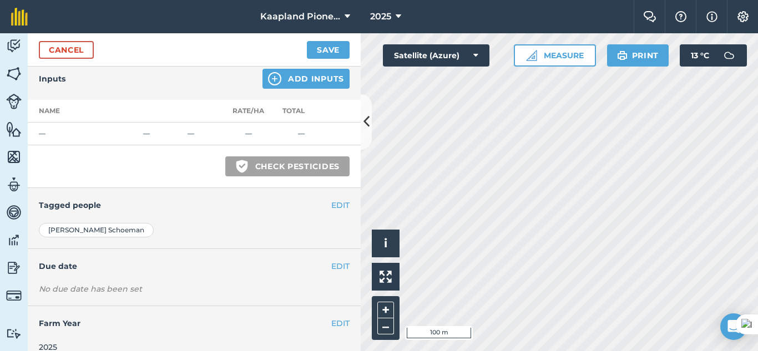
scroll to position [446, 0]
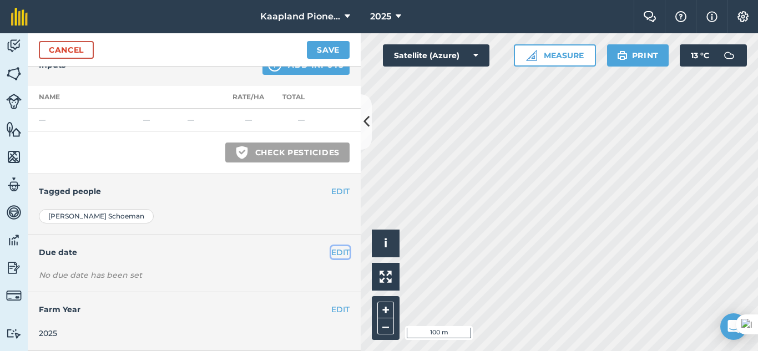
click at [331, 256] on button "EDIT" at bounding box center [340, 252] width 18 height 12
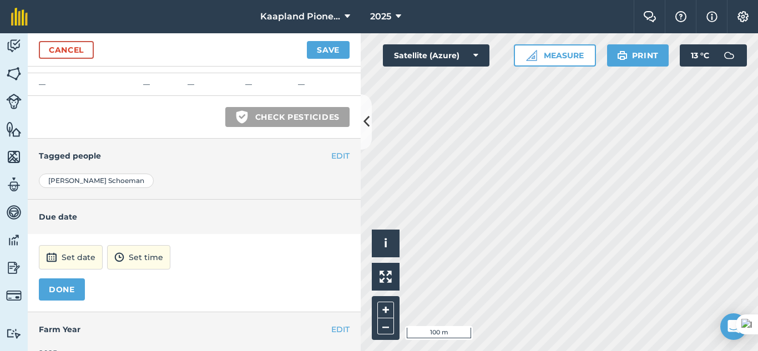
scroll to position [501, 0]
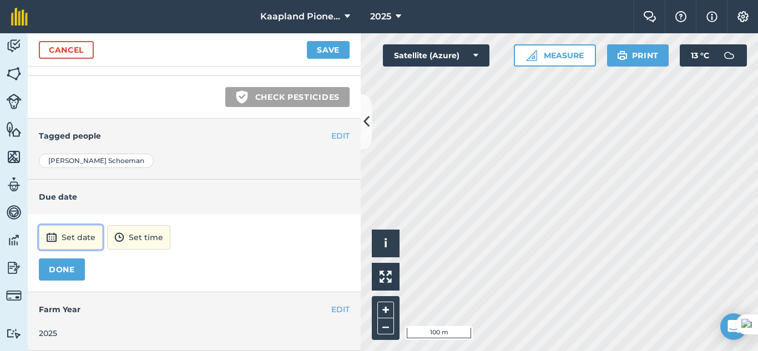
click at [72, 239] on button "Set date" at bounding box center [71, 237] width 64 height 24
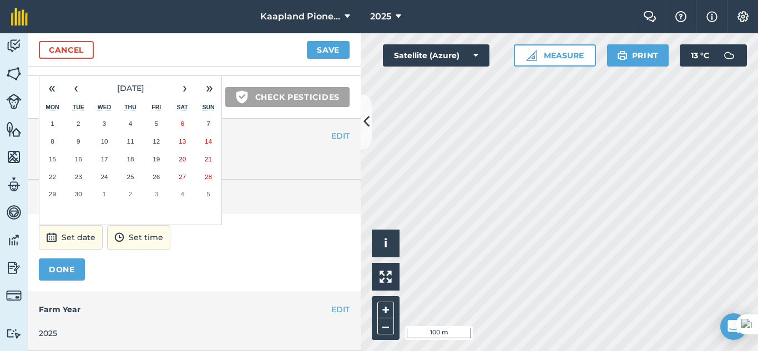
click at [77, 159] on abbr "16" at bounding box center [78, 158] width 7 height 7
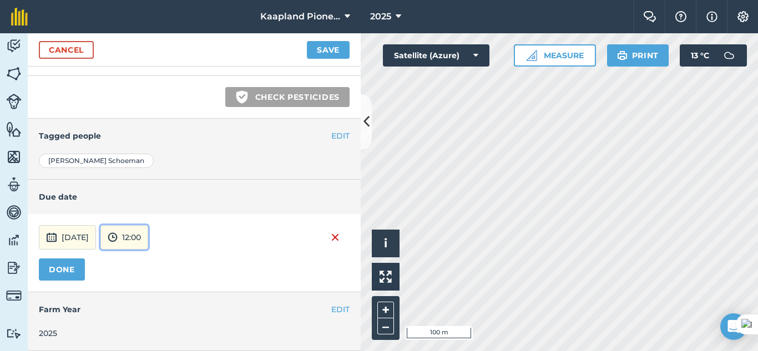
click at [148, 240] on button "12:00" at bounding box center [124, 237] width 48 height 24
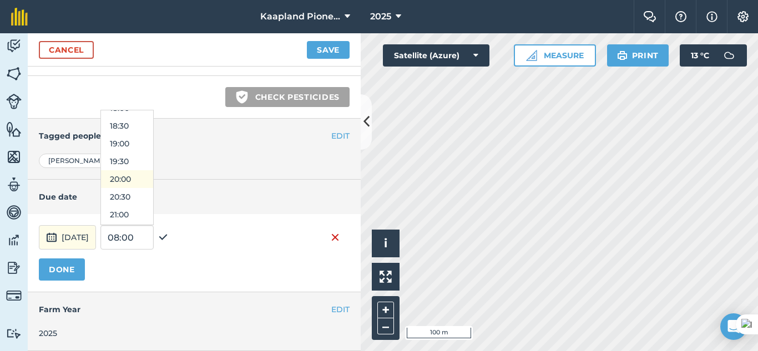
scroll to position [558, 0]
click at [152, 171] on button "17:00" at bounding box center [127, 165] width 52 height 18
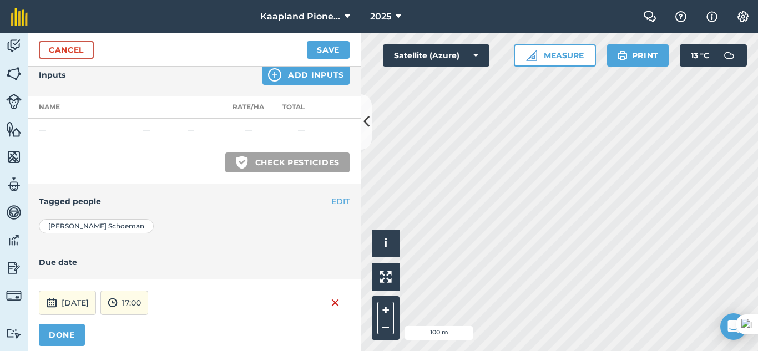
scroll to position [408, 0]
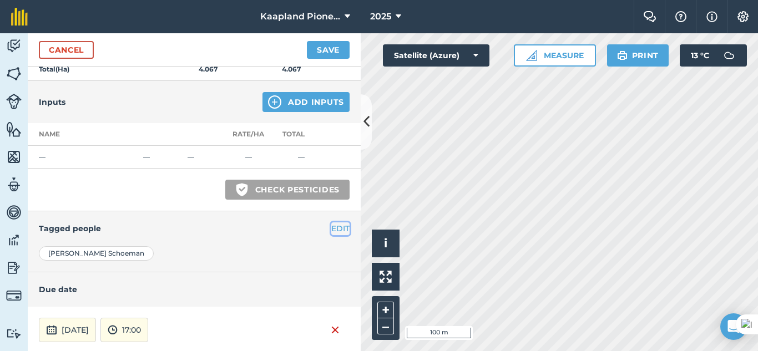
click at [331, 230] on button "EDIT" at bounding box center [340, 229] width 18 height 12
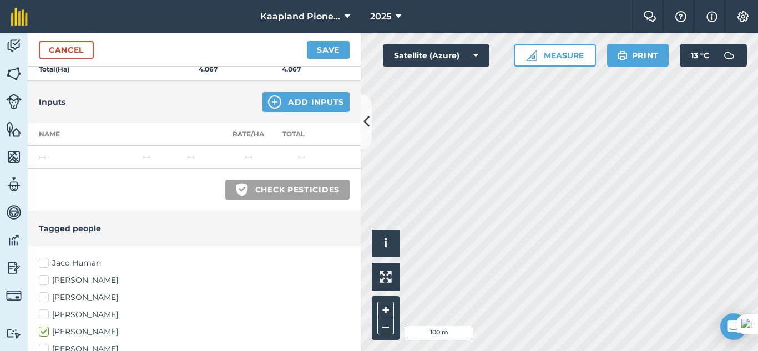
click at [43, 296] on label "[PERSON_NAME]" at bounding box center [194, 298] width 311 height 12
click at [43, 296] on input "[PERSON_NAME]" at bounding box center [42, 295] width 7 height 7
checkbox input "true"
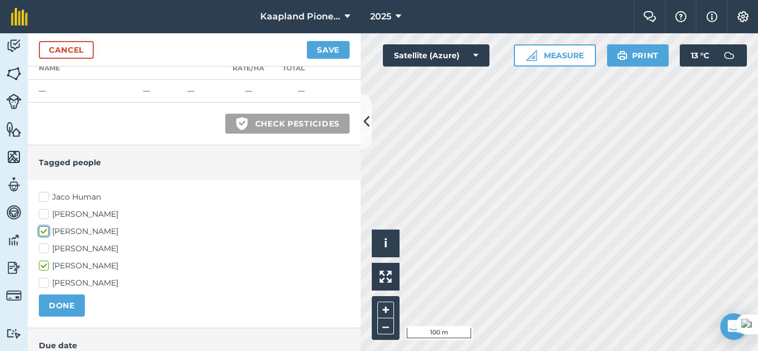
scroll to position [501, 0]
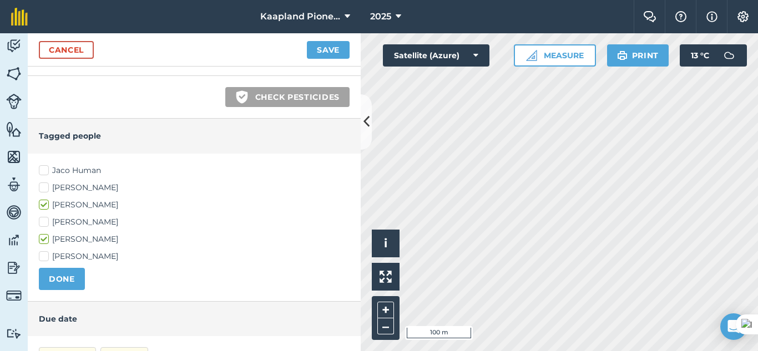
click at [42, 253] on label "[PERSON_NAME]" at bounding box center [194, 257] width 311 height 12
click at [42, 253] on input "[PERSON_NAME]" at bounding box center [42, 254] width 7 height 7
checkbox input "true"
click at [55, 275] on button "DONE" at bounding box center [62, 279] width 46 height 22
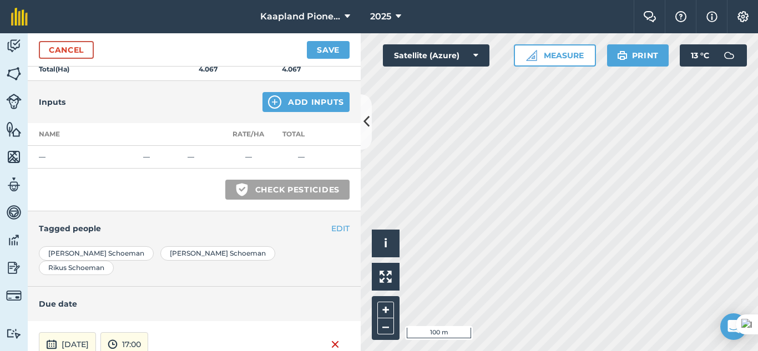
scroll to position [316, 0]
